Goal: Task Accomplishment & Management: Manage account settings

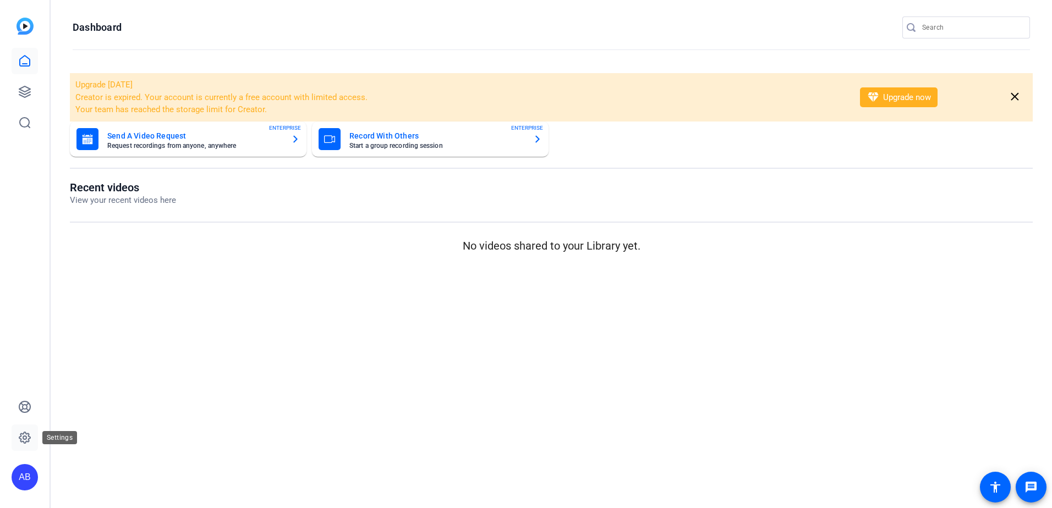
click at [20, 440] on icon at bounding box center [24, 437] width 13 height 13
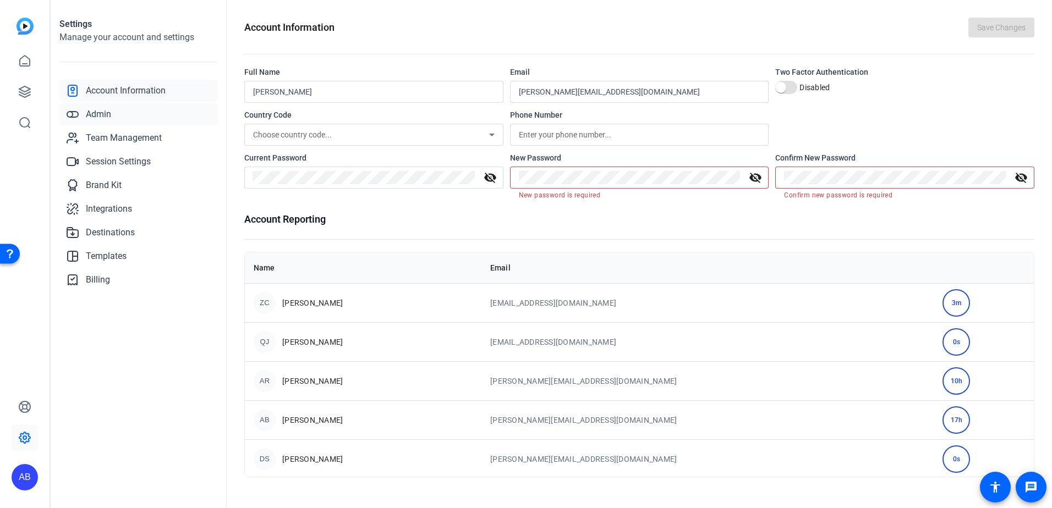
click at [109, 114] on span "Admin" at bounding box center [98, 114] width 25 height 13
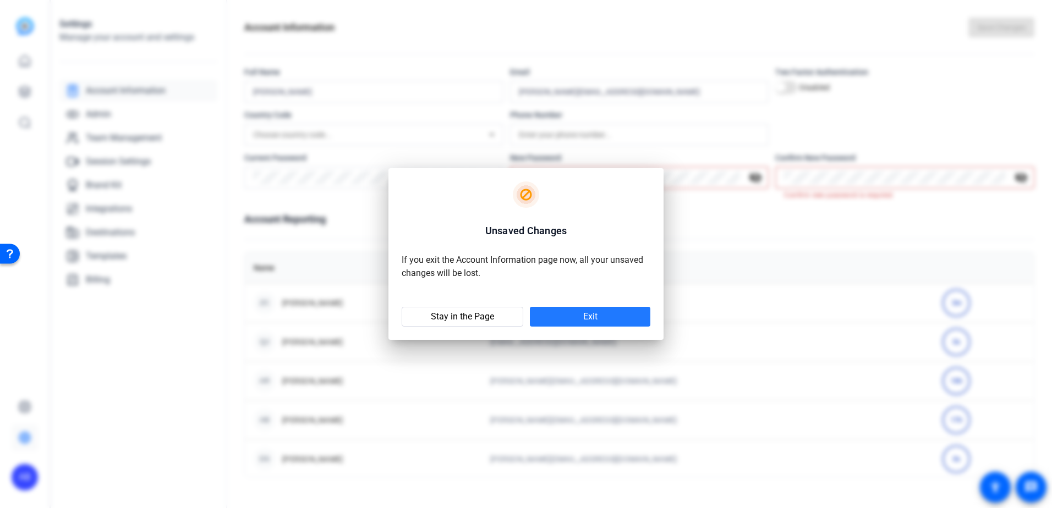
click at [574, 304] on span at bounding box center [590, 317] width 120 height 26
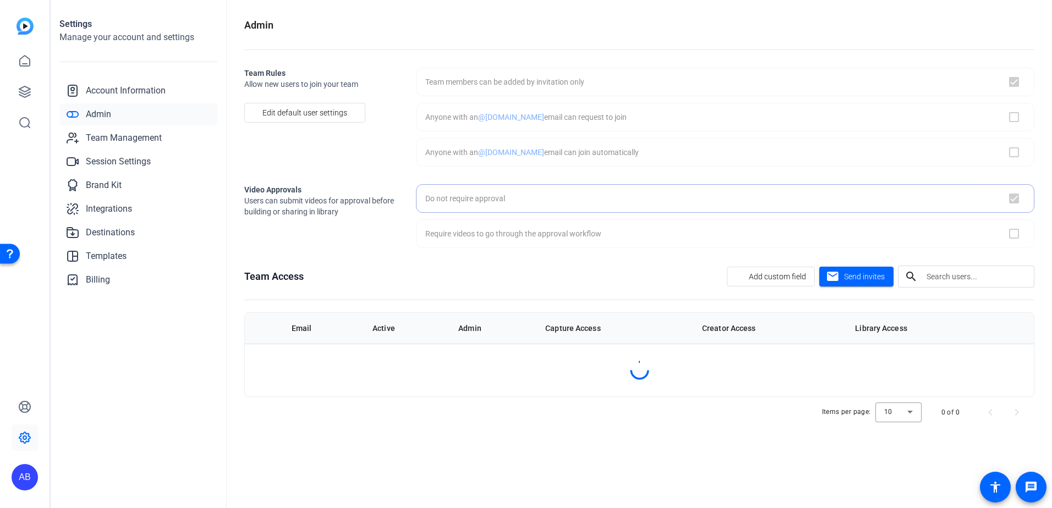
checkbox input "true"
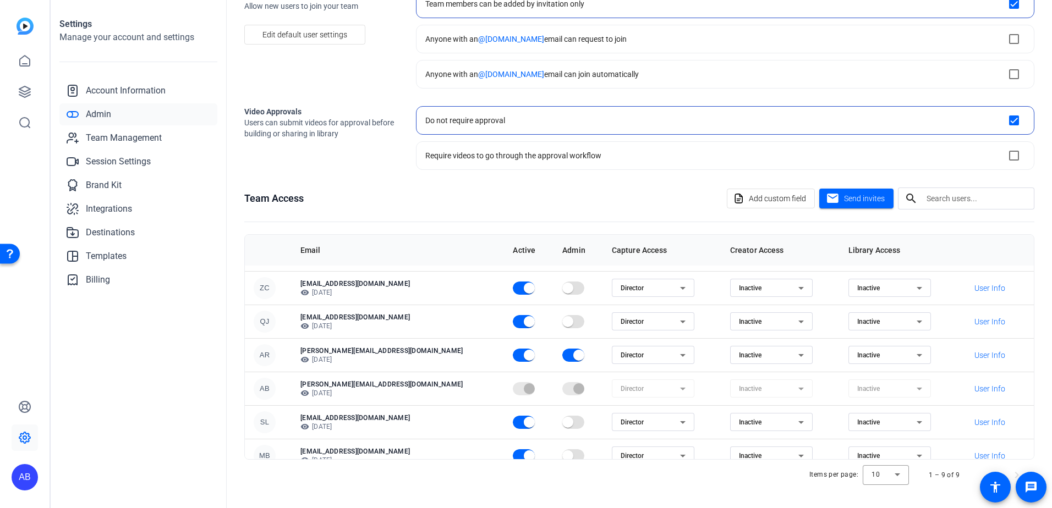
scroll to position [108, 0]
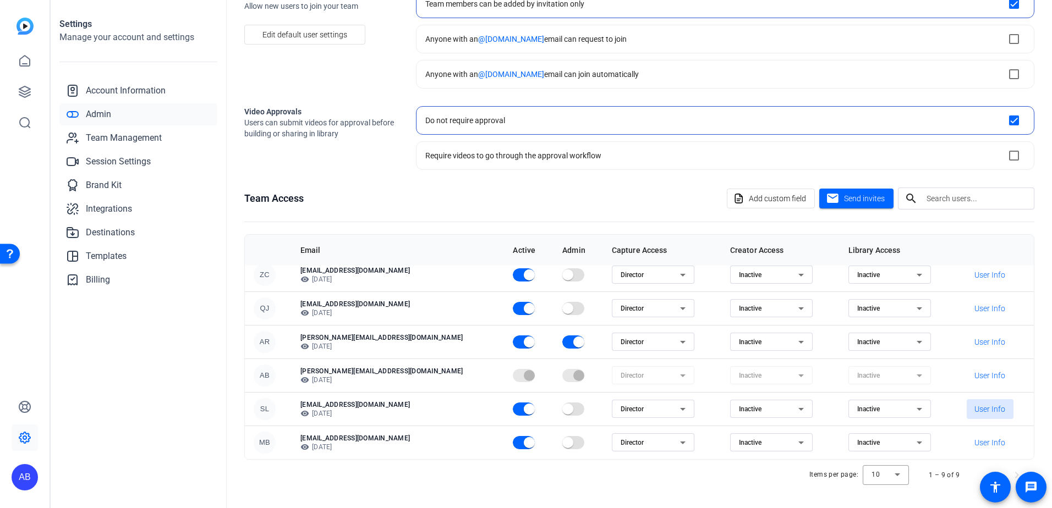
click at [979, 410] on span "User Info" at bounding box center [989, 409] width 31 height 11
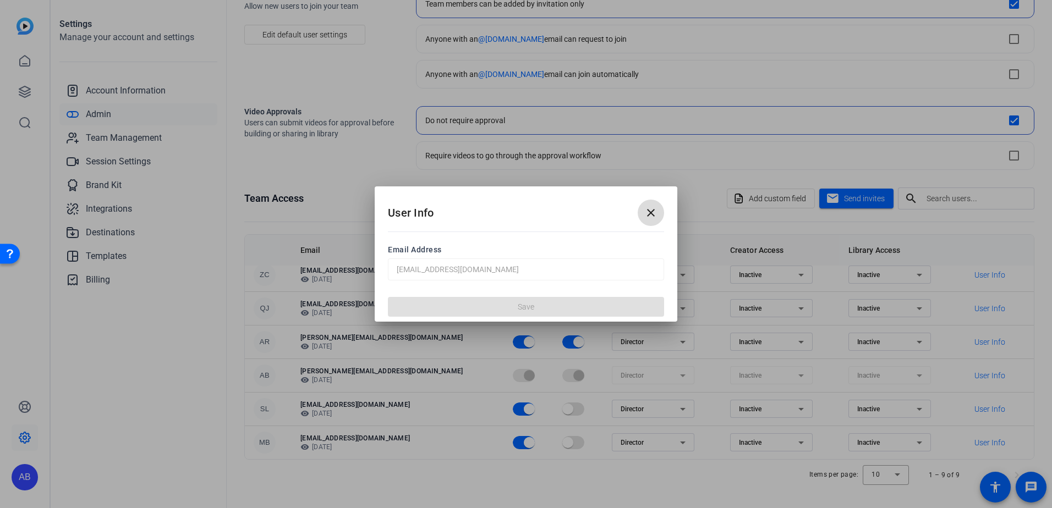
click at [651, 217] on mat-icon "close" at bounding box center [650, 212] width 13 height 13
